Goal: Task Accomplishment & Management: Use online tool/utility

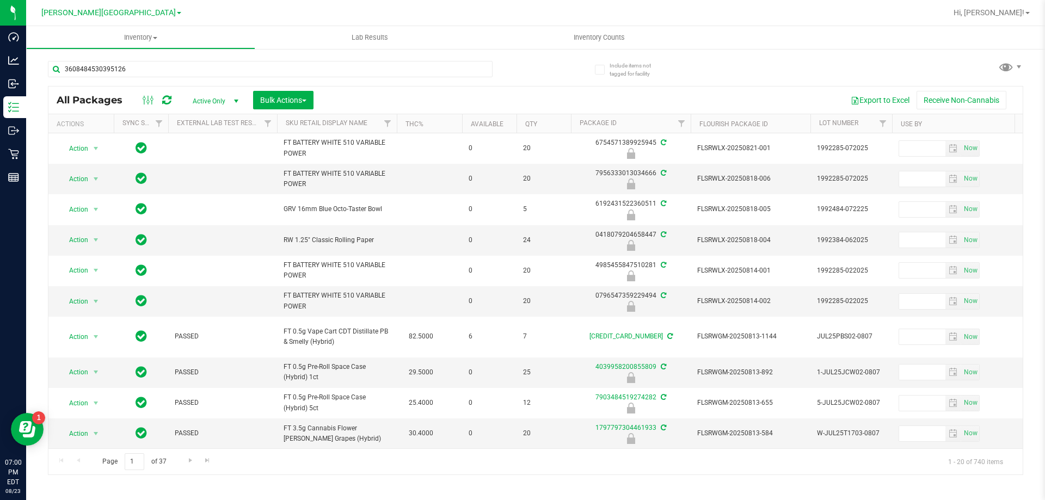
type input "3608484530395126"
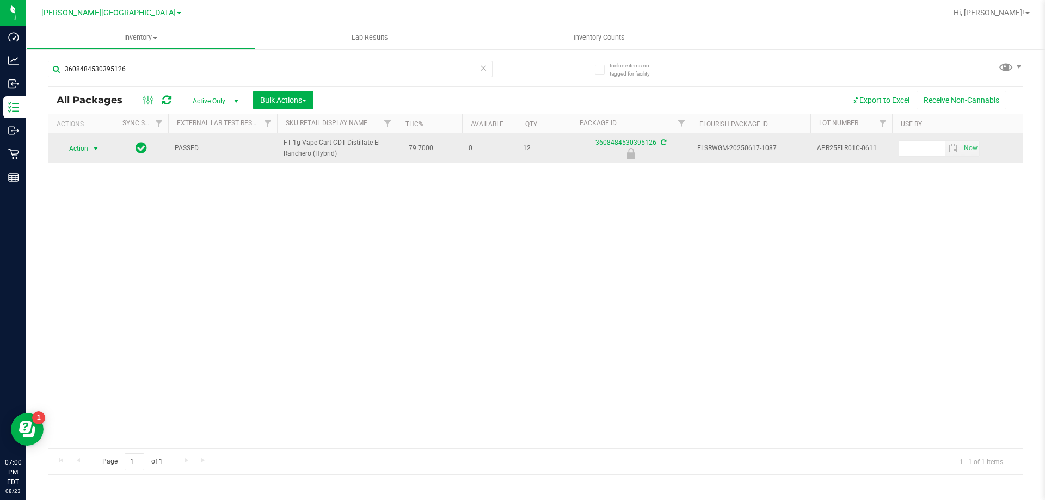
click at [97, 151] on span "select" at bounding box center [95, 148] width 9 height 9
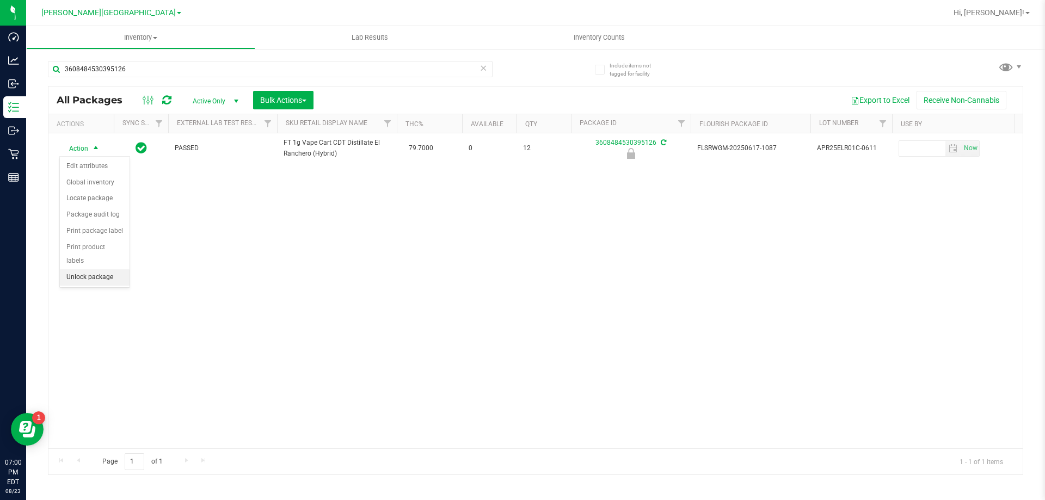
click at [102, 269] on li "Unlock package" at bounding box center [95, 277] width 70 height 16
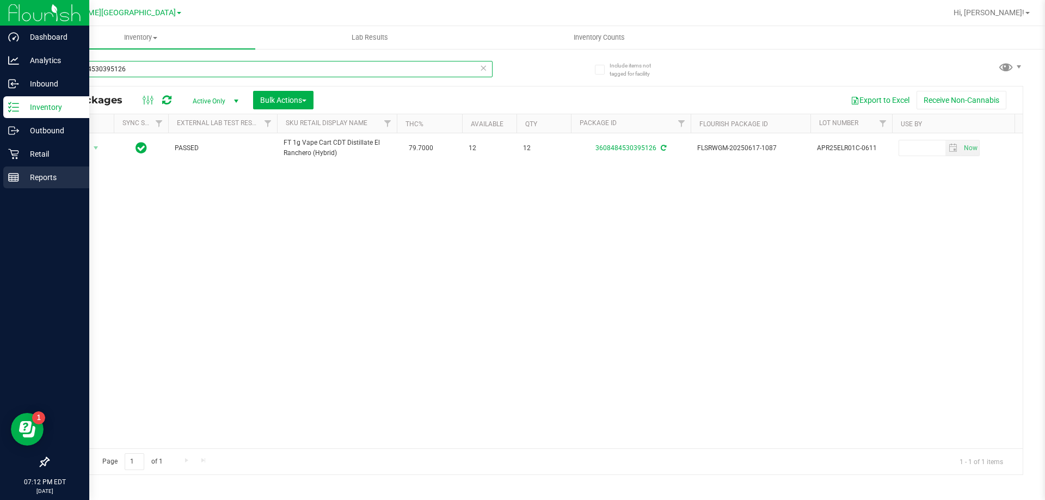
drag, startPoint x: 149, startPoint y: 65, endPoint x: 0, endPoint y: 189, distance: 193.9
click at [0, 189] on div "Dashboard Analytics Inbound Inventory Outbound Retail Reports 07:12 PM EDT [DAT…" at bounding box center [522, 250] width 1045 height 500
type input "4354022654263552"
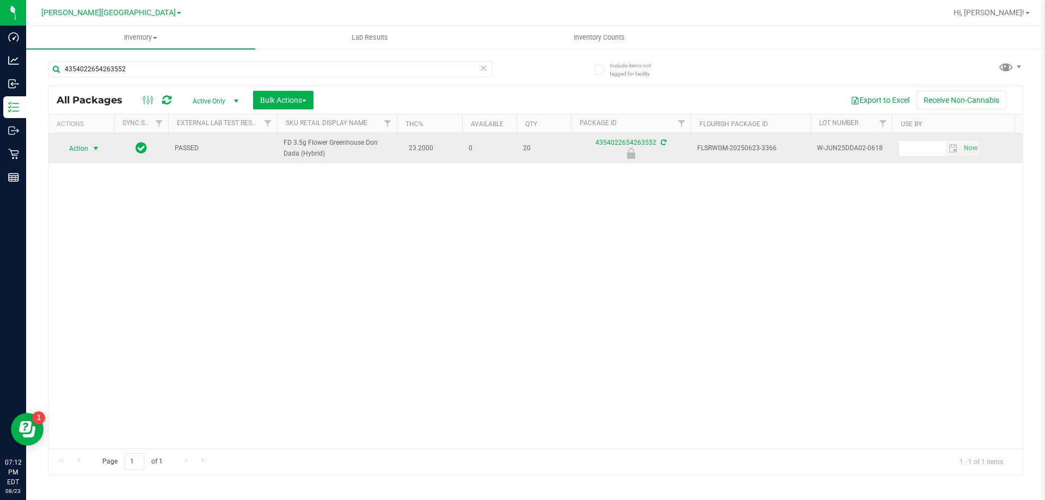
click at [88, 146] on span "Action" at bounding box center [73, 148] width 29 height 15
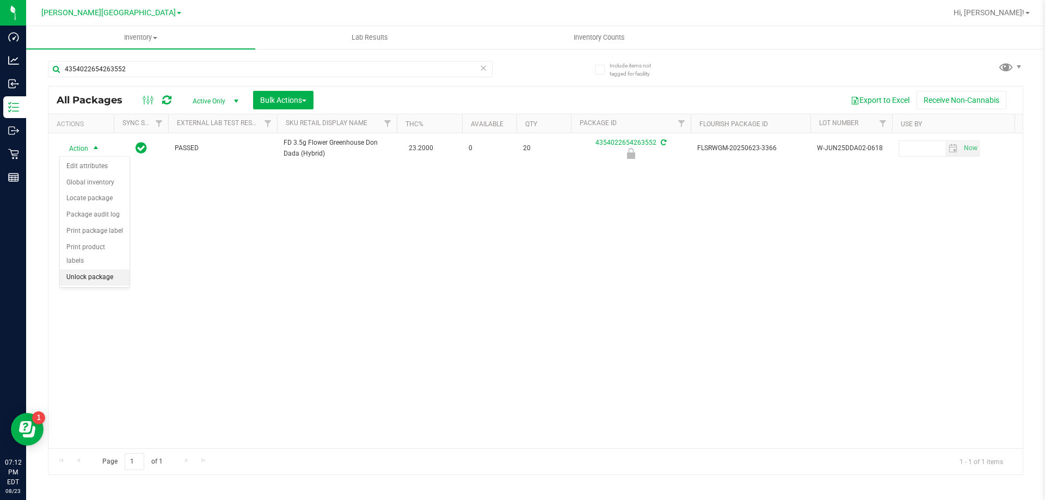
click at [98, 269] on li "Unlock package" at bounding box center [95, 277] width 70 height 16
